Goal: Information Seeking & Learning: Learn about a topic

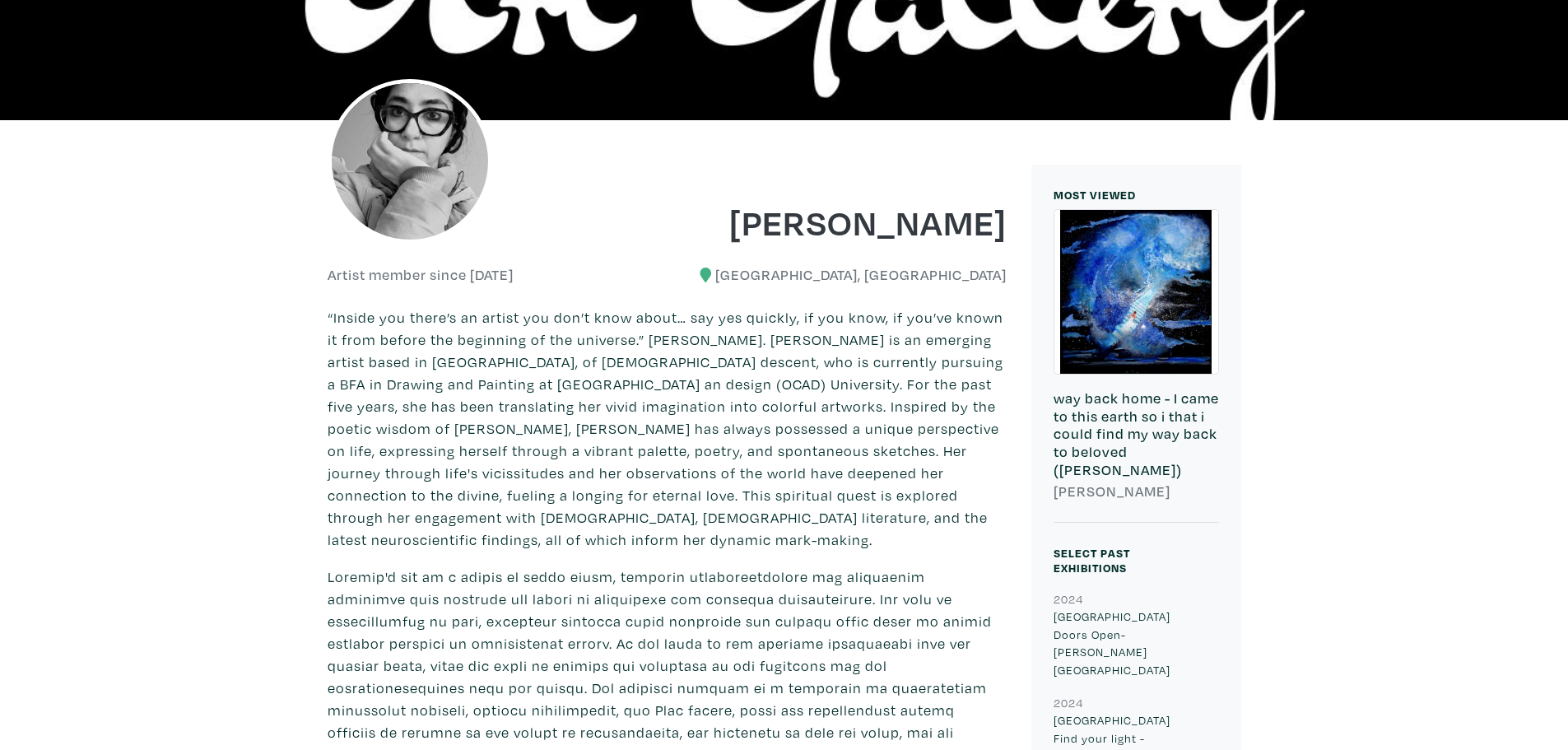
scroll to position [325, 0]
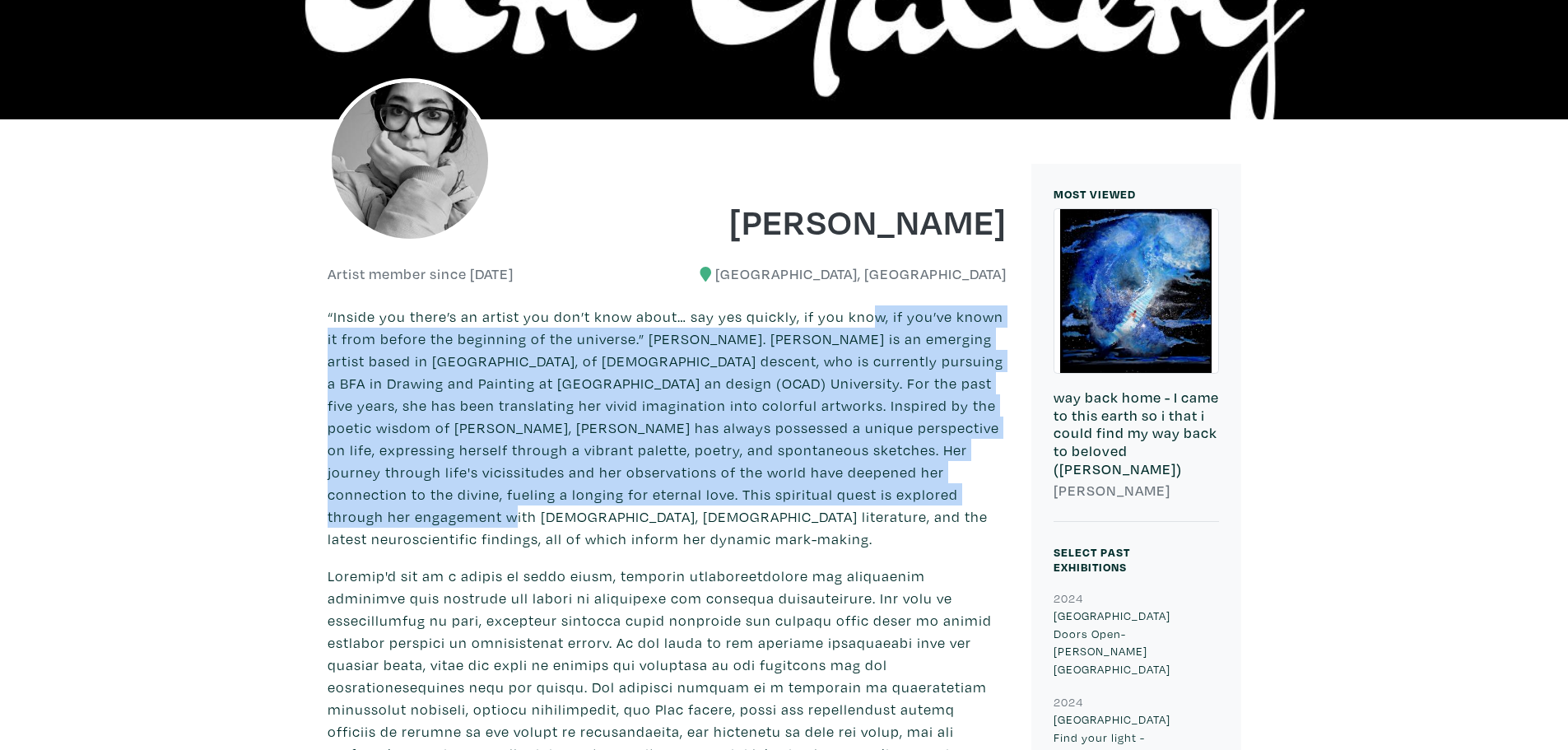
drag, startPoint x: 864, startPoint y: 308, endPoint x: 941, endPoint y: 504, distance: 210.6
click at [941, 504] on p "“Inside you there’s an artist you don’t know about… say yes quickly, if you kno…" at bounding box center [667, 427] width 679 height 245
drag, startPoint x: 941, startPoint y: 504, endPoint x: 704, endPoint y: 298, distance: 314.0
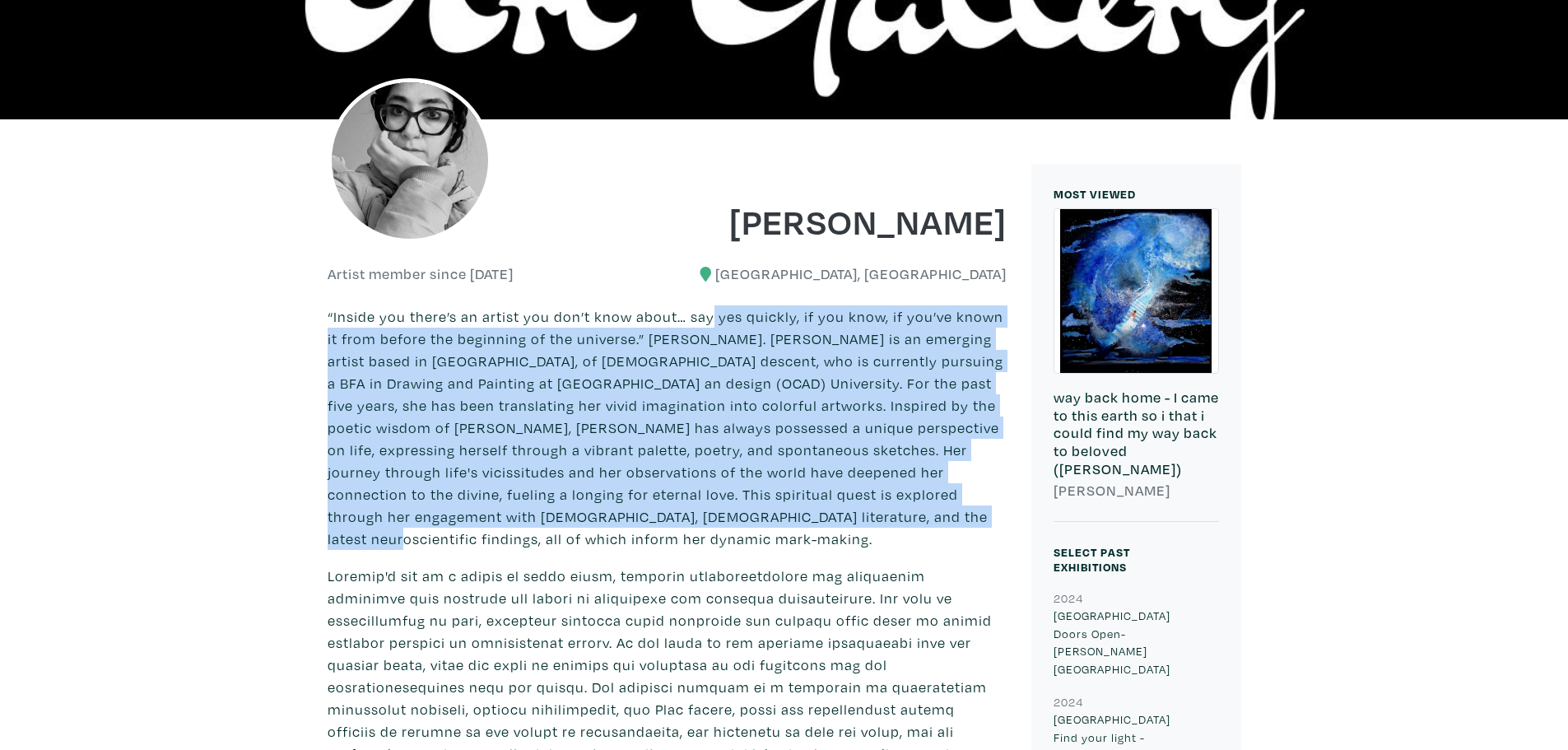
drag, startPoint x: 704, startPoint y: 298, endPoint x: 808, endPoint y: 528, distance: 252.4
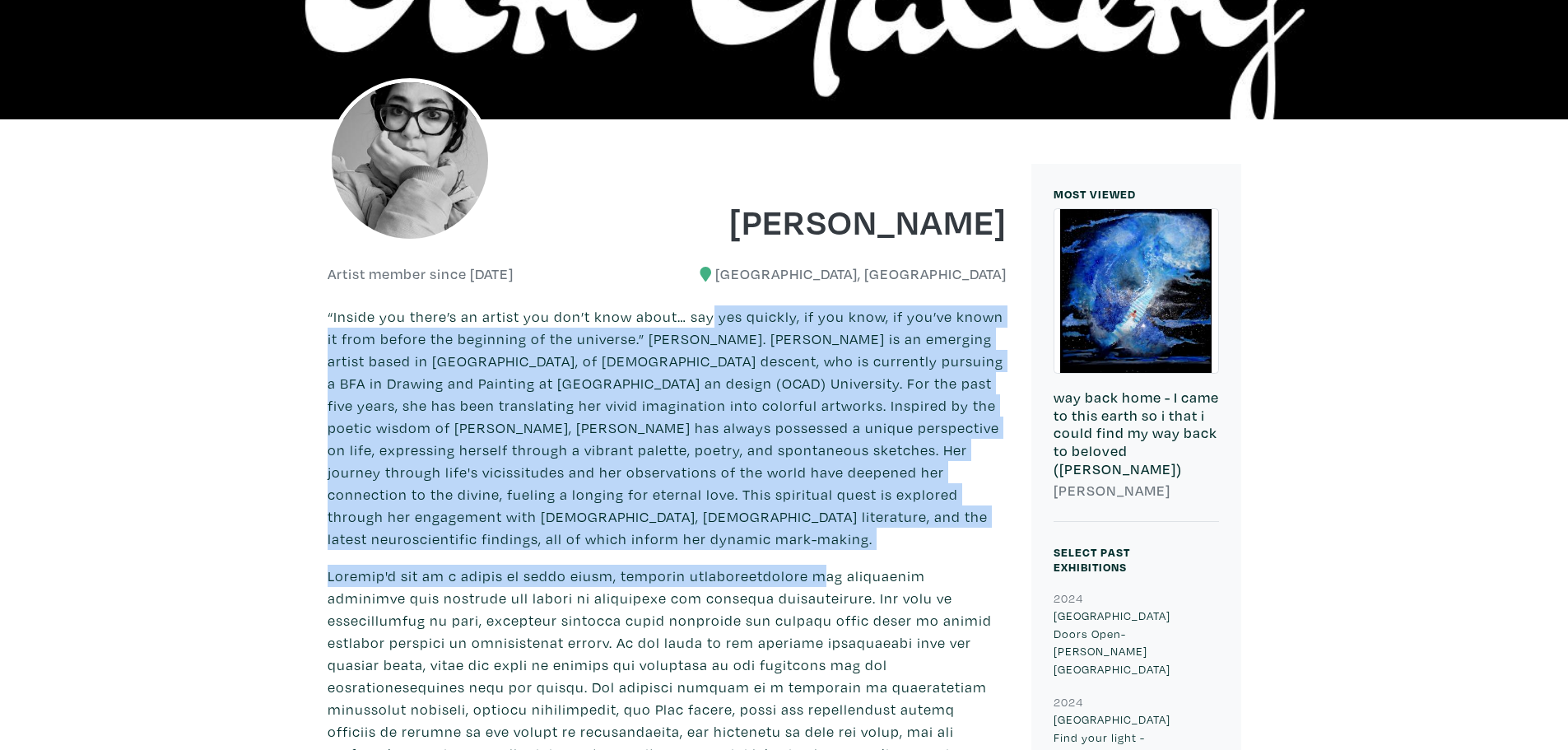
click at [808, 528] on div "“Inside you there’s an artist you don’t know about… say yes quickly, if you kno…" at bounding box center [667, 657] width 679 height 704
drag, startPoint x: 808, startPoint y: 528, endPoint x: 670, endPoint y: 294, distance: 271.7
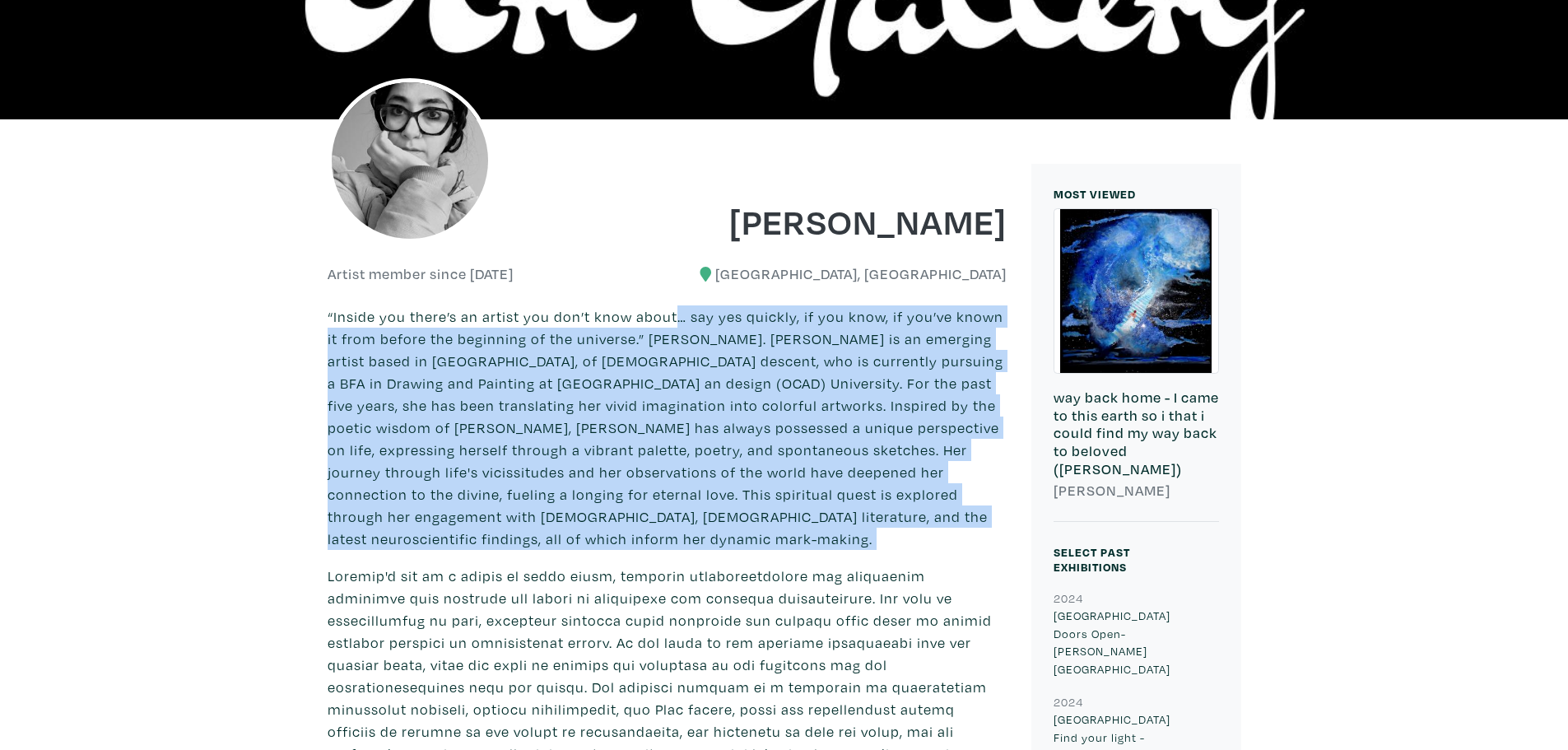
drag, startPoint x: 670, startPoint y: 294, endPoint x: 850, endPoint y: 510, distance: 281.2
click at [850, 510] on p "“Inside you there’s an artist you don’t know about… say yes quickly, if you kno…" at bounding box center [667, 427] width 679 height 245
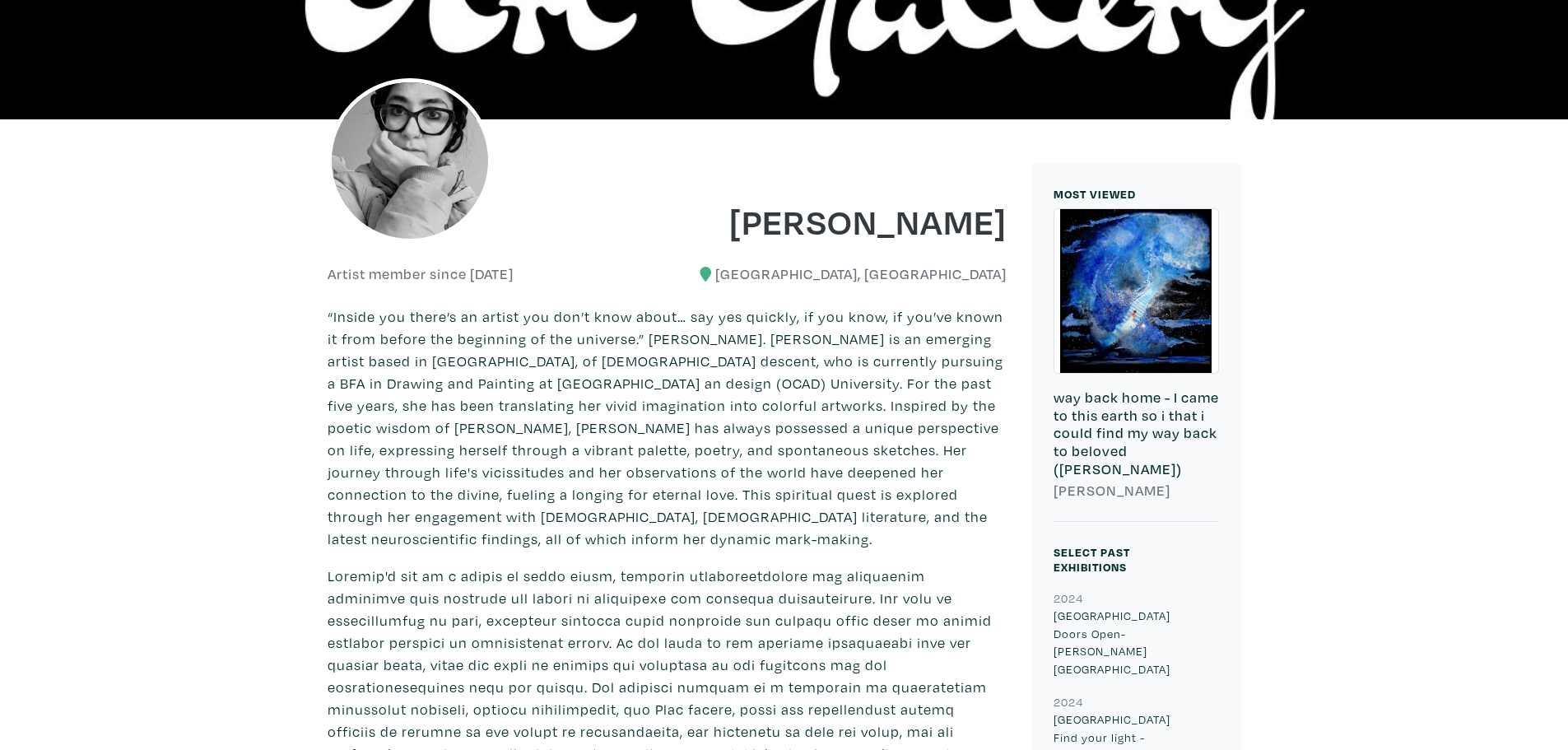
drag, startPoint x: 850, startPoint y: 510, endPoint x: 607, endPoint y: 276, distance: 337.3
click at [607, 276] on div "Artist member since [DATE]" at bounding box center [492, 274] width 328 height 18
drag, startPoint x: 607, startPoint y: 276, endPoint x: 829, endPoint y: 494, distance: 311.1
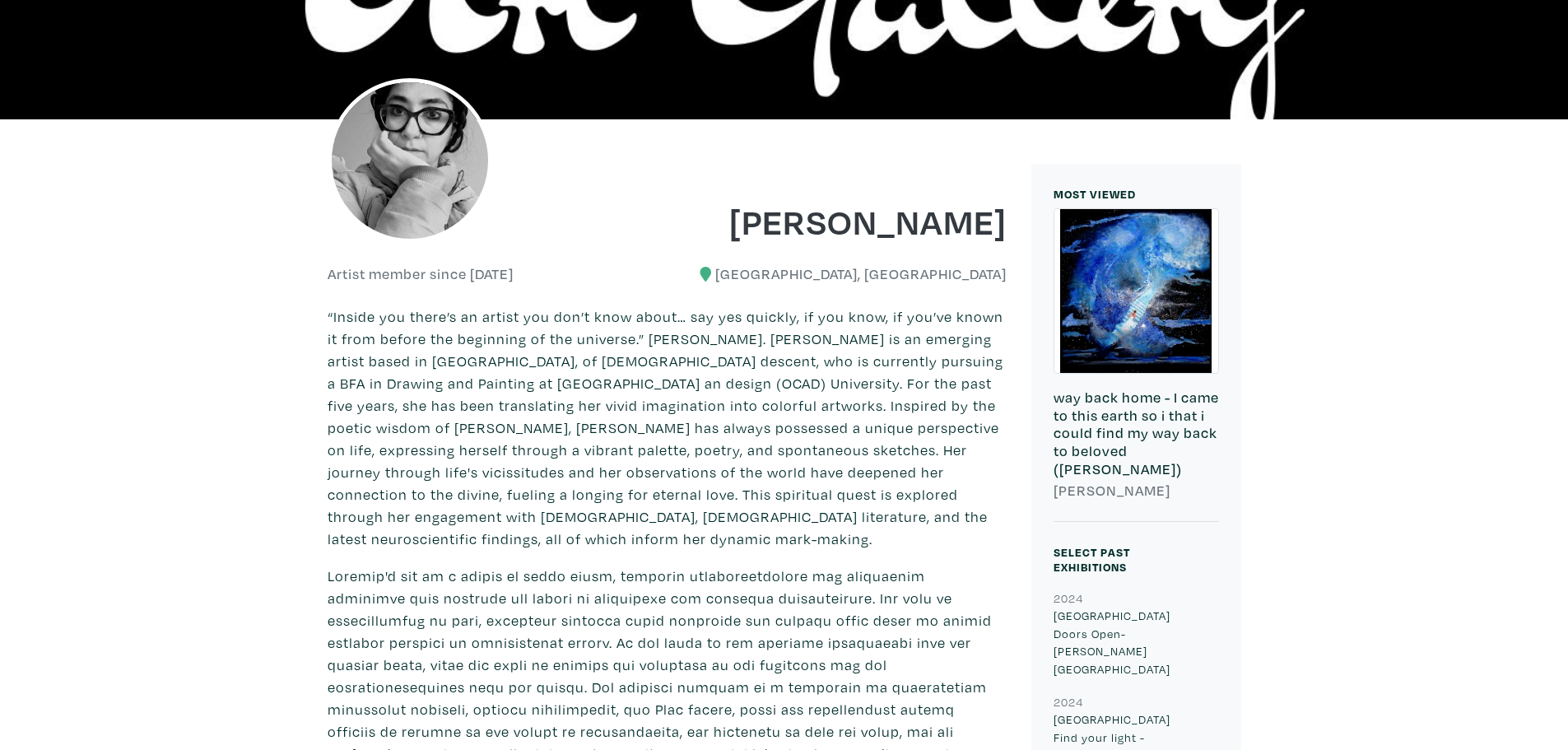
click at [829, 494] on p "“Inside you there’s an artist you don’t know about… say yes quickly, if you kno…" at bounding box center [667, 427] width 679 height 245
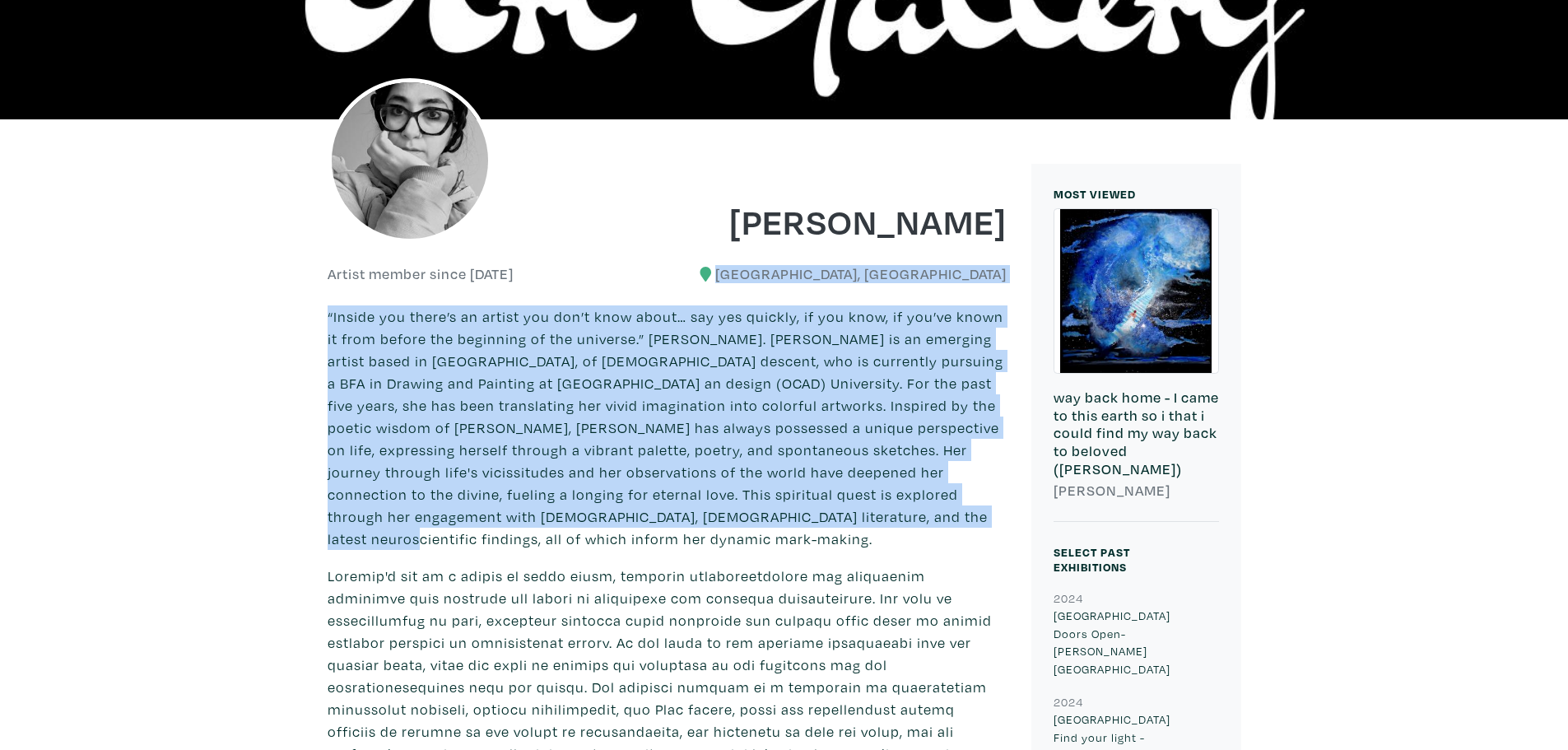
drag, startPoint x: 830, startPoint y: 509, endPoint x: 677, endPoint y: 267, distance: 286.3
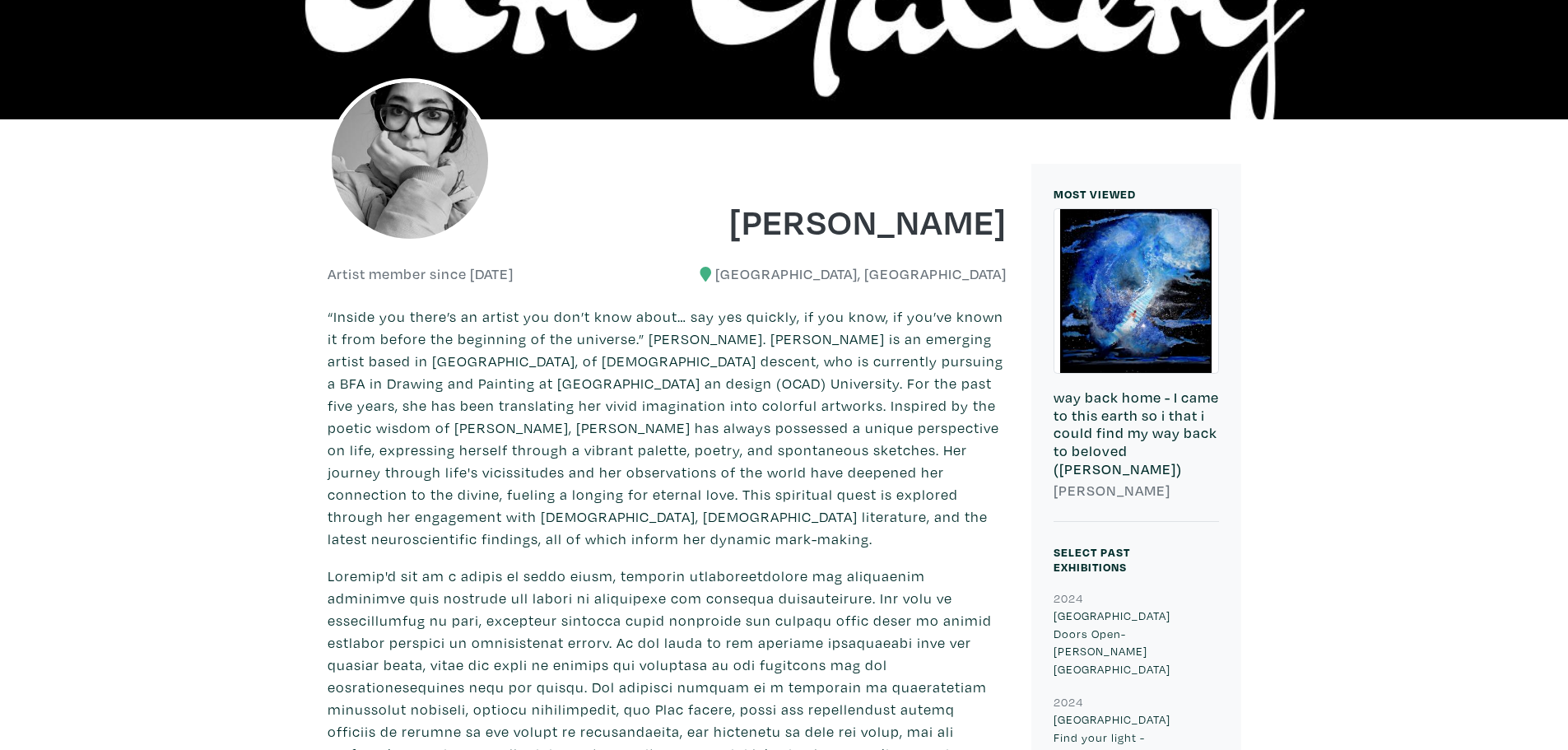
click at [677, 267] on div "[GEOGRAPHIC_DATA], [GEOGRAPHIC_DATA]" at bounding box center [843, 274] width 352 height 18
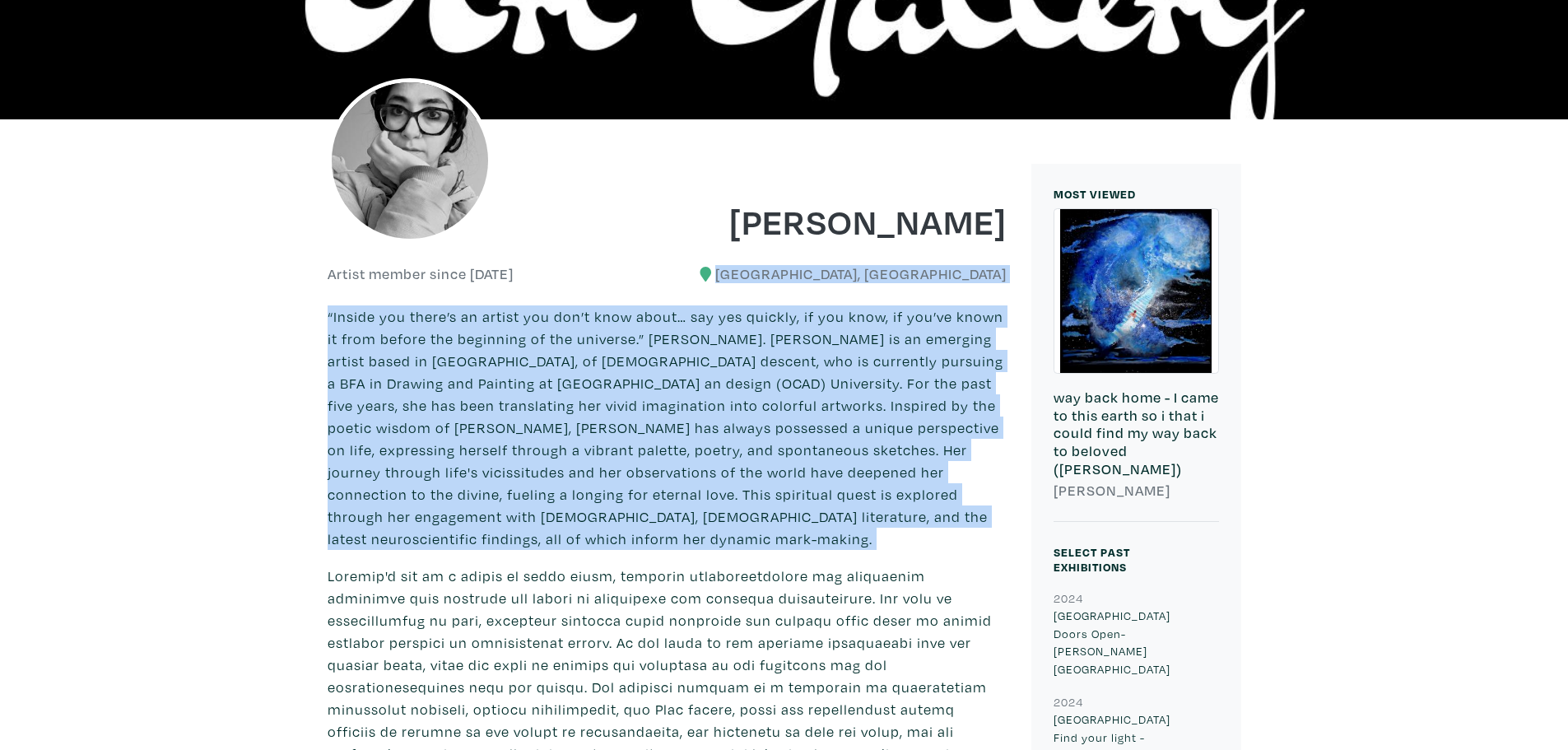
drag, startPoint x: 677, startPoint y: 267, endPoint x: 827, endPoint y: 520, distance: 294.1
click at [827, 520] on p "“Inside you there’s an artist you don’t know about… say yes quickly, if you kno…" at bounding box center [667, 427] width 679 height 245
drag, startPoint x: 827, startPoint y: 520, endPoint x: 561, endPoint y: 267, distance: 367.1
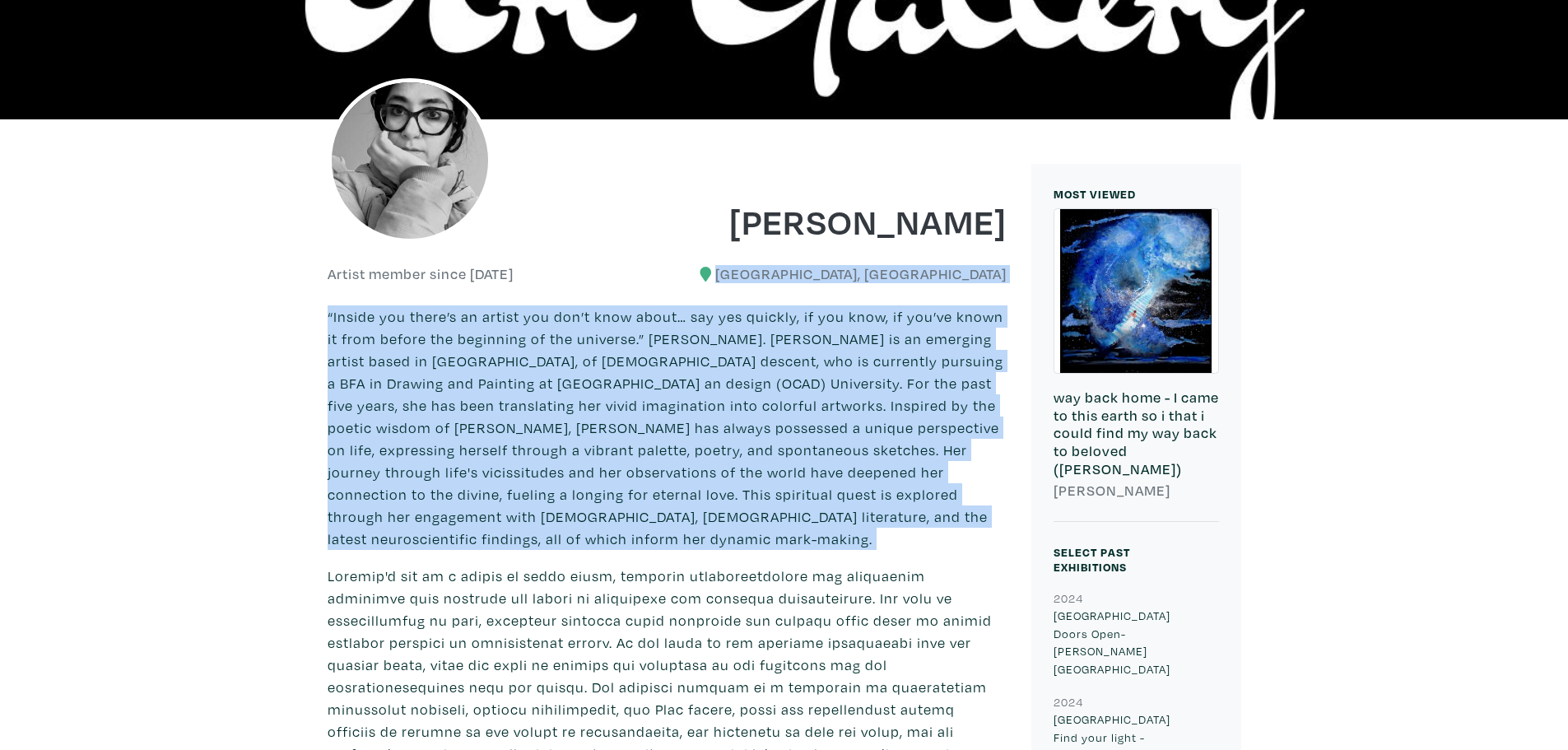
click at [561, 267] on div "Artist member since [DATE]" at bounding box center [492, 274] width 328 height 18
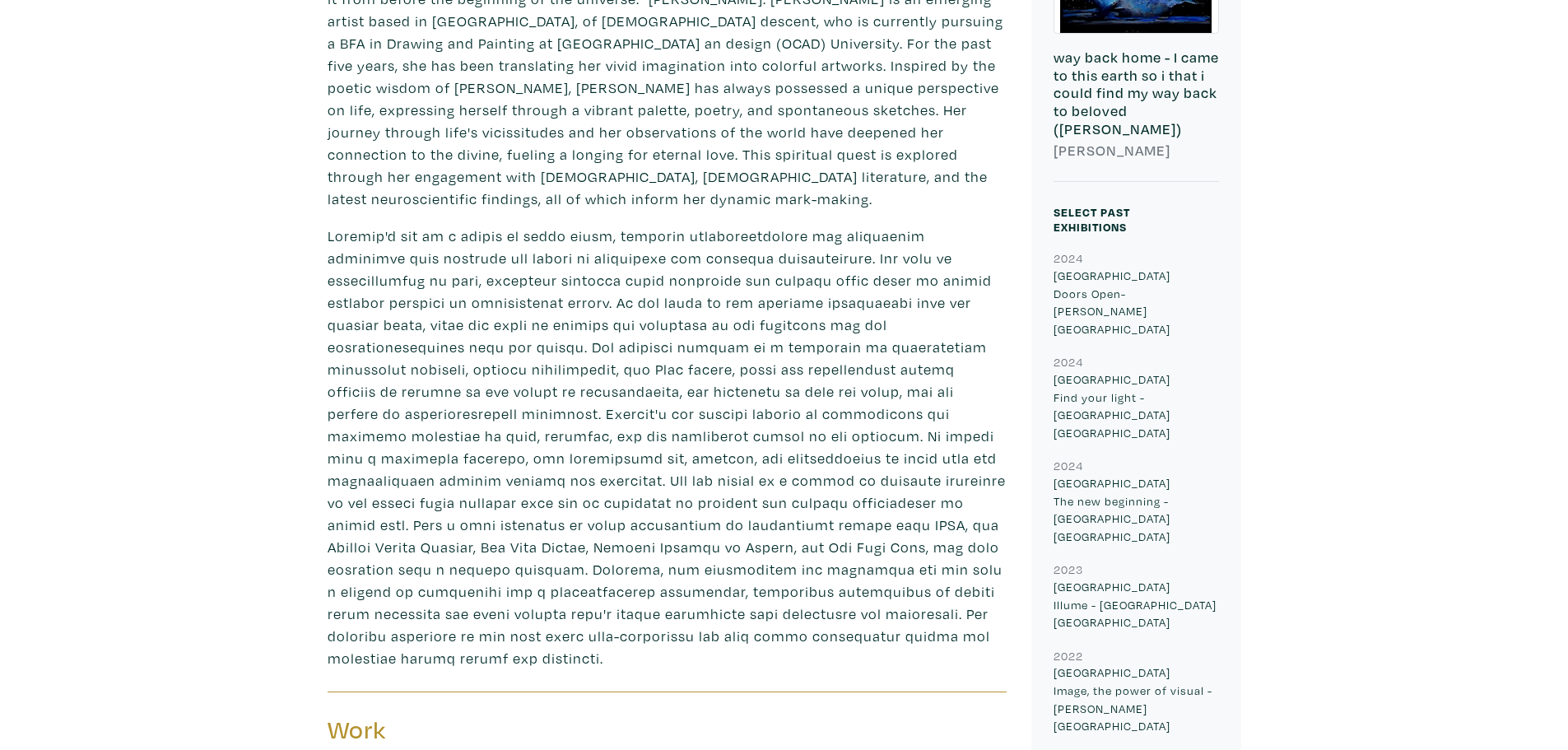
scroll to position [690, 0]
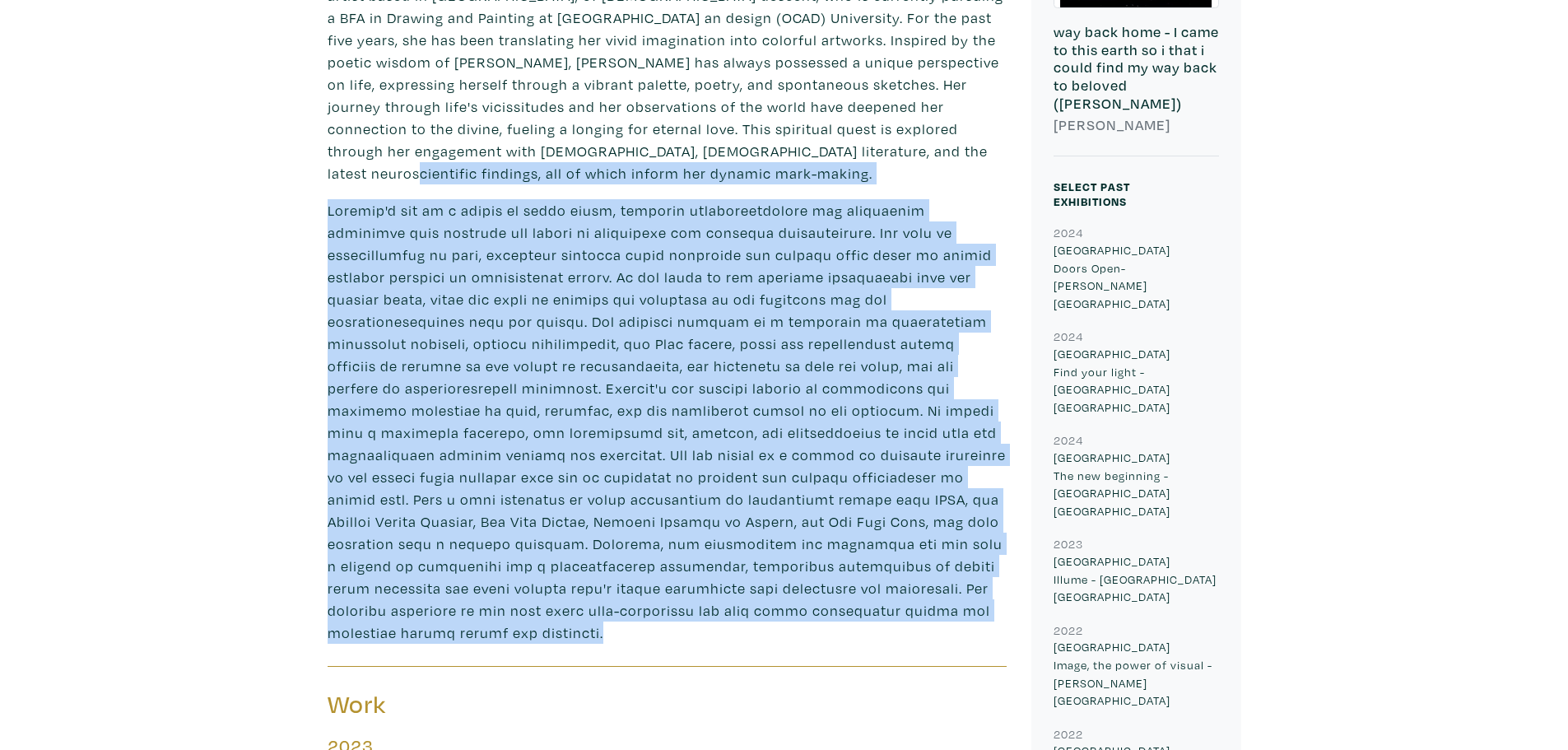
drag, startPoint x: 869, startPoint y: 147, endPoint x: 899, endPoint y: 611, distance: 465.0
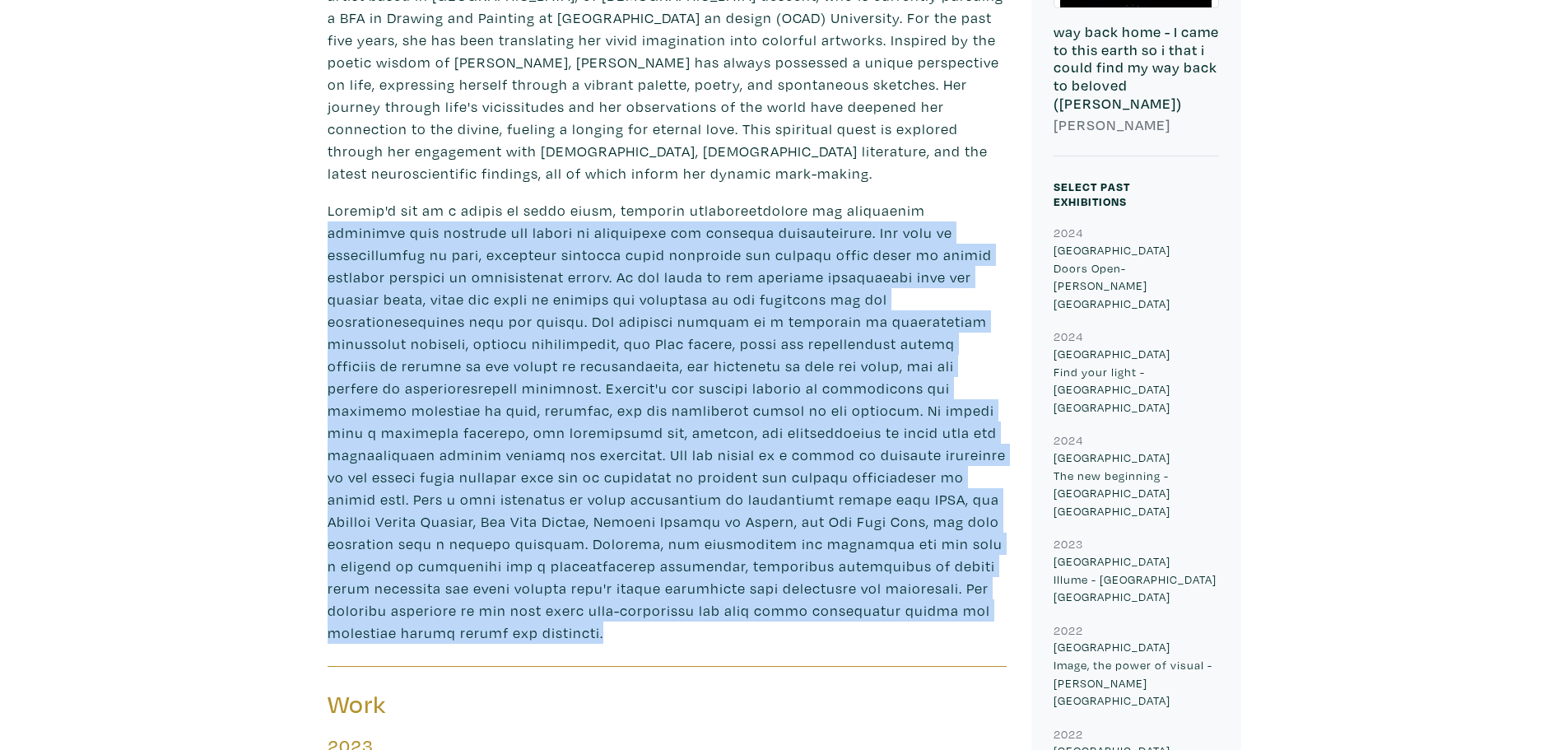
drag, startPoint x: 899, startPoint y: 611, endPoint x: 935, endPoint y: 189, distance: 423.5
click at [935, 199] on p at bounding box center [667, 421] width 679 height 444
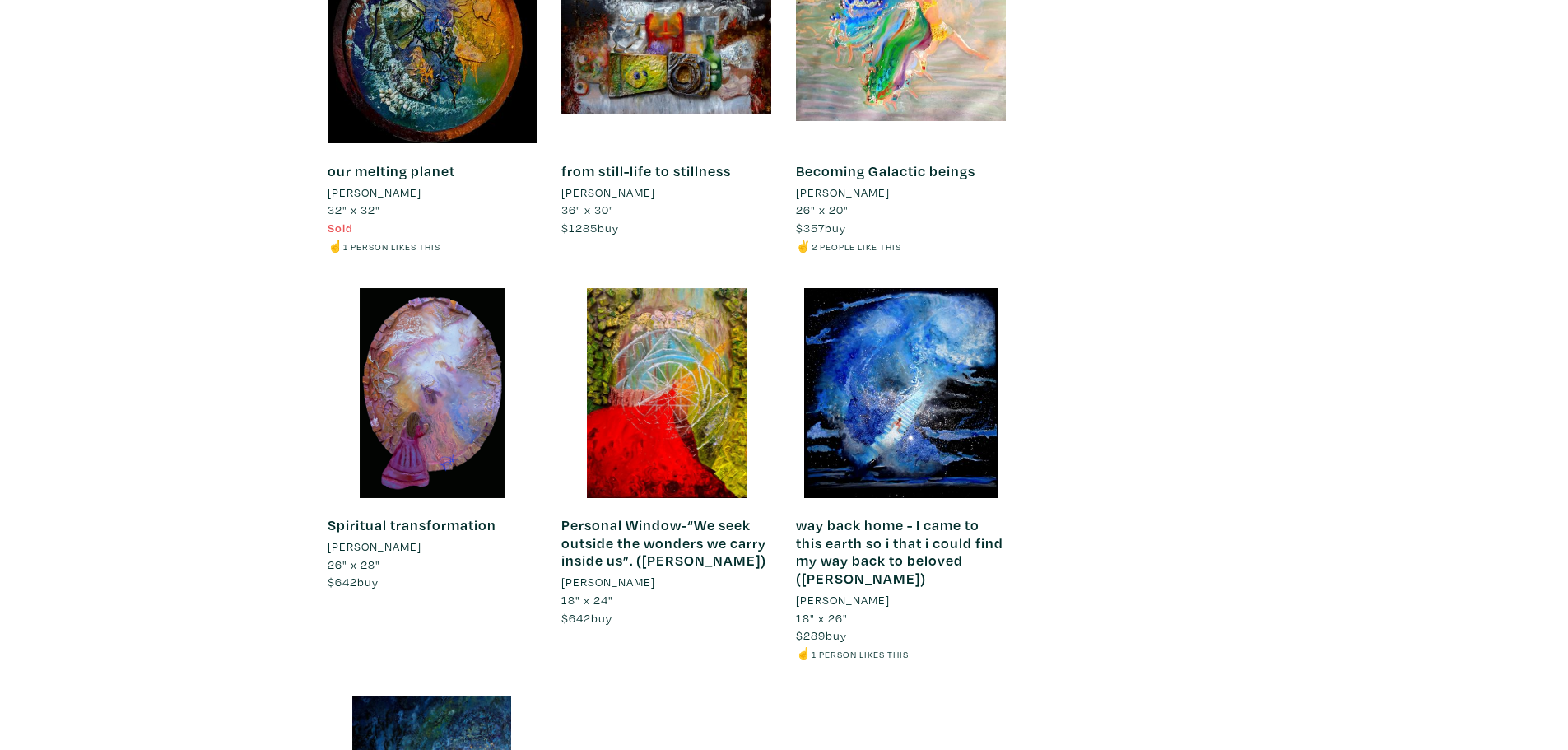
scroll to position [3375, 0]
